Goal: Task Accomplishment & Management: Manage account settings

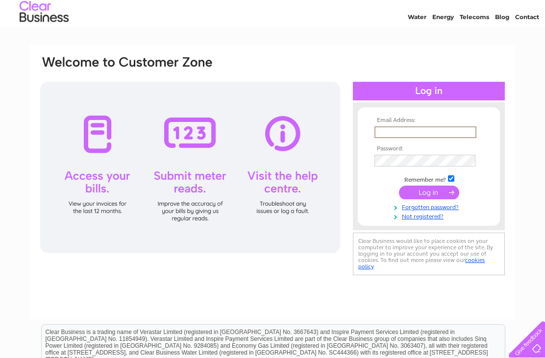
scroll to position [28, 0]
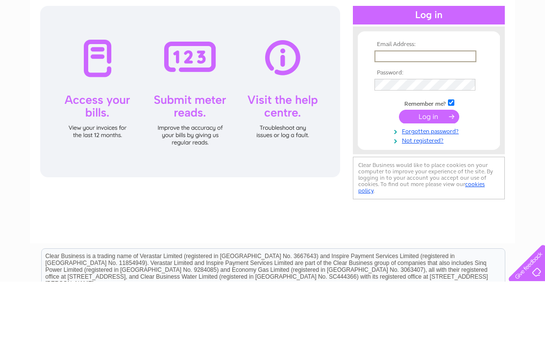
click at [413, 127] on input "text" at bounding box center [426, 133] width 102 height 12
type input "Mickbarrett1@live.co.uk"
click at [429, 186] on input "submit" at bounding box center [429, 193] width 60 height 14
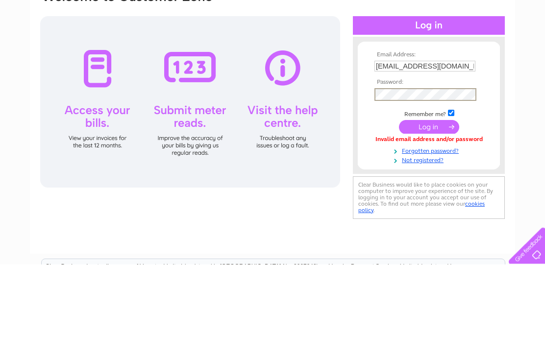
click at [437, 214] on input "submit" at bounding box center [429, 221] width 60 height 14
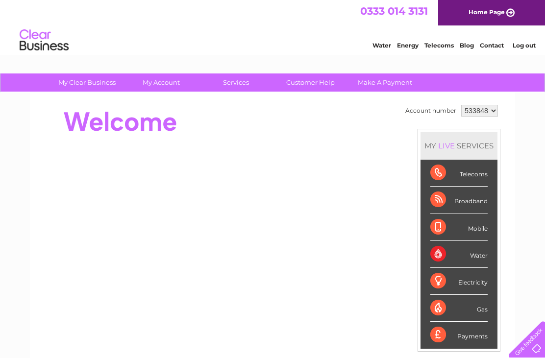
click at [453, 286] on div "Electricity" at bounding box center [458, 281] width 57 height 27
click at [404, 176] on td "Account number 533848 MY LIVE SERVICES Telecoms Broadband Mobile Water Electric…" at bounding box center [452, 274] width 98 height 345
click at [479, 173] on div "Telecoms" at bounding box center [458, 173] width 57 height 27
click at [483, 171] on div "Telecoms" at bounding box center [458, 173] width 57 height 27
click at [478, 176] on div "Telecoms" at bounding box center [458, 173] width 57 height 27
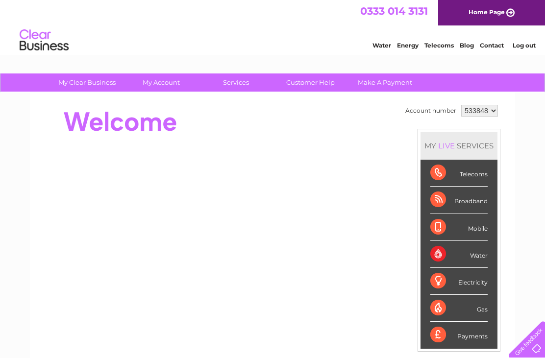
click at [473, 202] on div "Broadband" at bounding box center [458, 200] width 57 height 27
click at [478, 228] on div "Mobile" at bounding box center [458, 227] width 57 height 27
click at [474, 254] on div "Water" at bounding box center [458, 254] width 57 height 27
click at [498, 109] on select "533848" at bounding box center [479, 111] width 37 height 12
click at [487, 147] on div "MY LIVE SERVICES" at bounding box center [459, 146] width 77 height 28
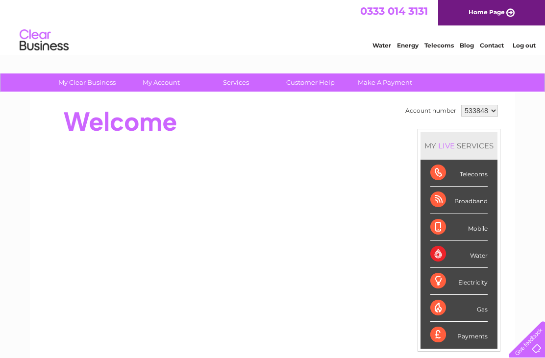
click at [476, 143] on div "MY LIVE SERVICES" at bounding box center [459, 146] width 77 height 28
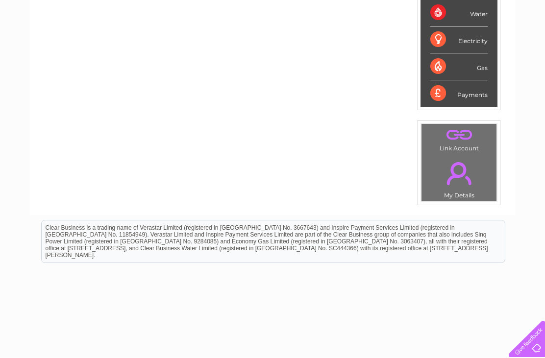
scroll to position [241, 0]
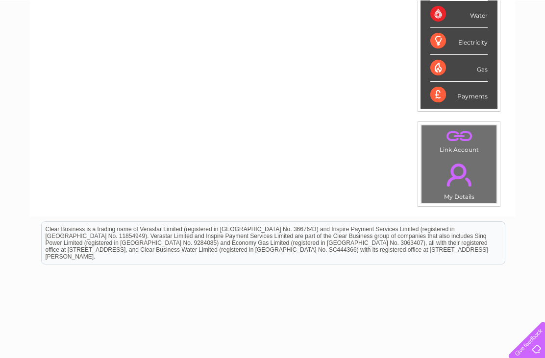
click at [469, 186] on link "." at bounding box center [459, 174] width 70 height 34
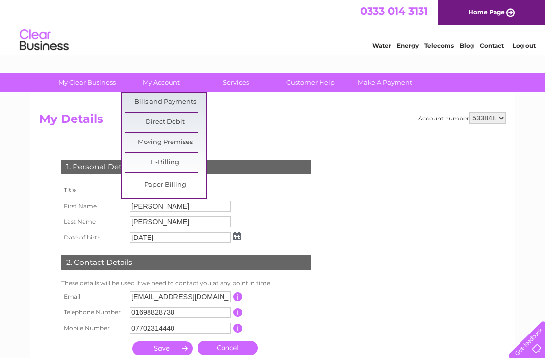
click at [179, 99] on link "Bills and Payments" at bounding box center [165, 103] width 81 height 20
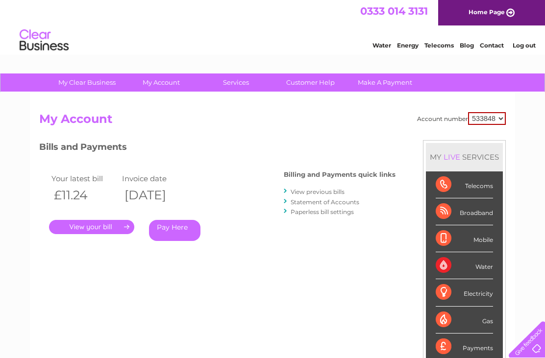
click at [535, 40] on li "Log out" at bounding box center [524, 45] width 29 height 12
click at [531, 37] on div "Water Energy Telecoms Blog Contact Log out" at bounding box center [449, 41] width 192 height 20
click at [522, 45] on link "Log out" at bounding box center [524, 45] width 23 height 7
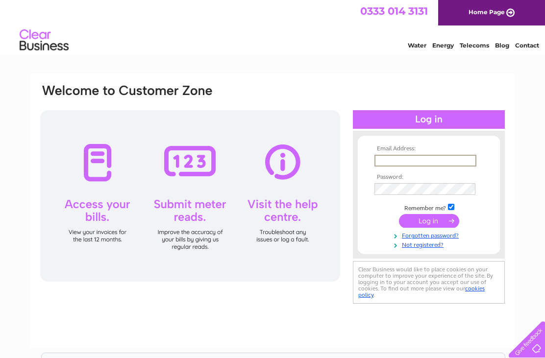
click at [422, 158] on input "text" at bounding box center [426, 161] width 102 height 12
click at [506, 150] on div "Email Address: Password:" at bounding box center [272, 211] width 485 height 275
click at [423, 159] on input "text" at bounding box center [425, 160] width 101 height 11
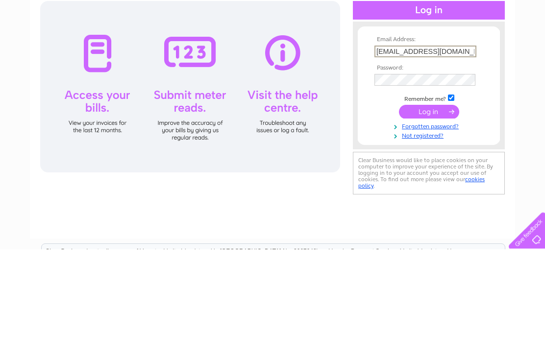
type input "[EMAIL_ADDRESS][DOMAIN_NAME]"
click at [458, 230] on link "Forgotten password?" at bounding box center [430, 234] width 111 height 9
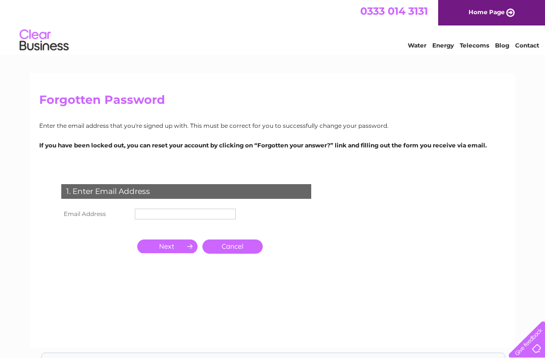
click at [169, 209] on input "text" at bounding box center [185, 214] width 101 height 11
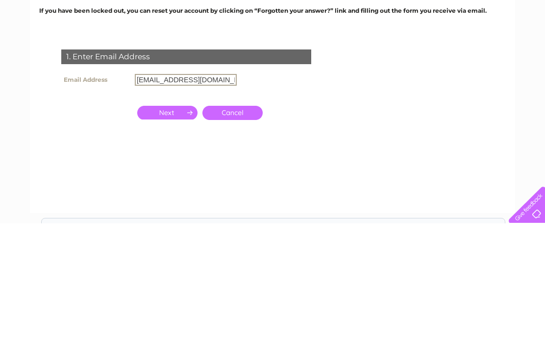
type input "[EMAIL_ADDRESS][DOMAIN_NAME]"
click at [168, 241] on input "button" at bounding box center [167, 248] width 60 height 14
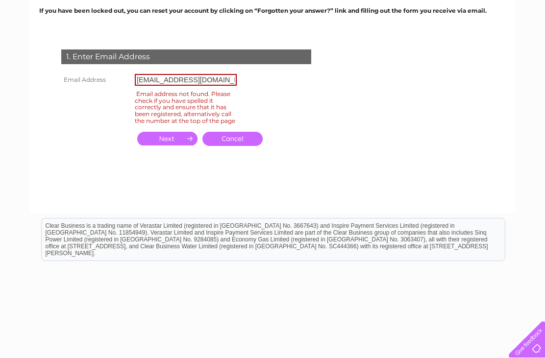
click at [232, 144] on link "Cancel" at bounding box center [232, 139] width 60 height 14
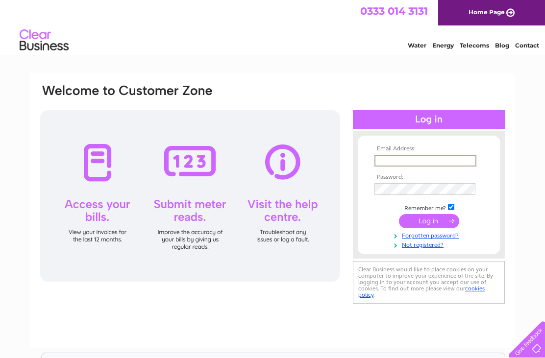
click at [430, 158] on input "text" at bounding box center [426, 161] width 102 height 12
click at [435, 156] on input "text" at bounding box center [426, 161] width 102 height 12
click at [419, 161] on input "text" at bounding box center [426, 161] width 102 height 12
click at [428, 160] on input "text" at bounding box center [426, 161] width 102 height 12
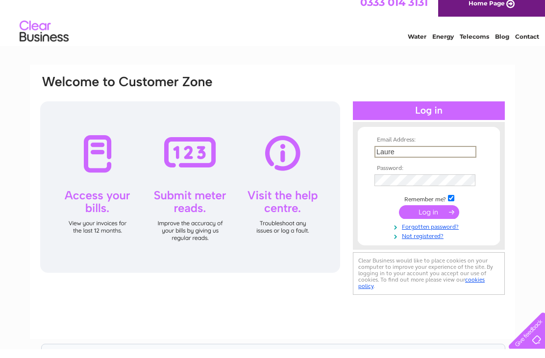
type input "Lauren"
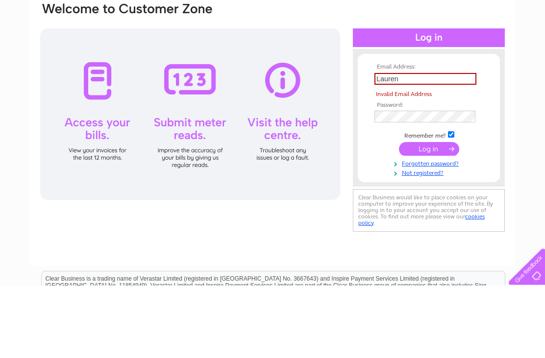
scroll to position [82, 0]
